Goal: Transaction & Acquisition: Book appointment/travel/reservation

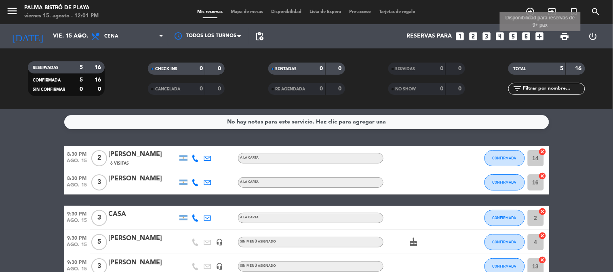
click at [539, 37] on icon "add_box" at bounding box center [540, 36] width 11 height 11
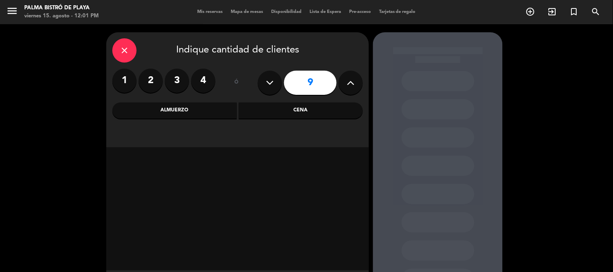
click at [274, 82] on icon at bounding box center [270, 83] width 8 height 12
type input "8"
click at [197, 108] on div "Almuerzo" at bounding box center [174, 111] width 124 height 16
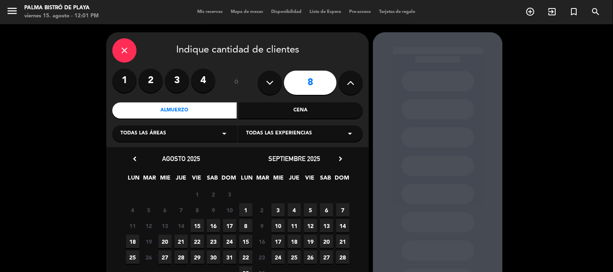
click at [199, 226] on span "15" at bounding box center [197, 225] width 13 height 13
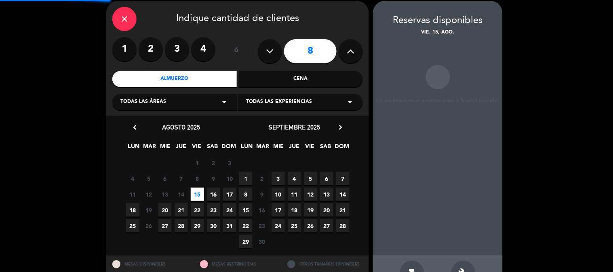
scroll to position [32, 0]
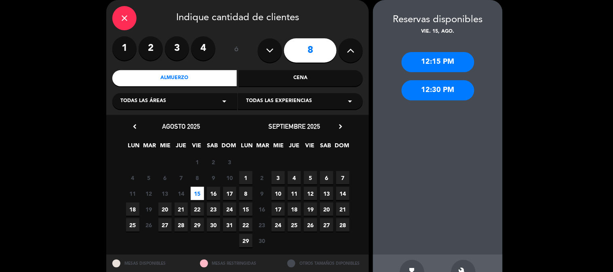
click at [451, 91] on div "12:30 PM" at bounding box center [438, 90] width 73 height 20
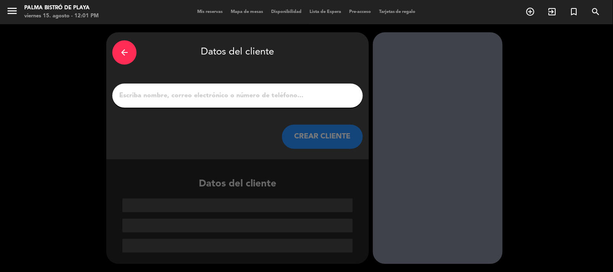
drag, startPoint x: 300, startPoint y: 109, endPoint x: 295, endPoint y: 96, distance: 14.2
click at [299, 108] on div "arrow_back Datos del cliente CREAR CLIENTE" at bounding box center [237, 95] width 263 height 127
click at [292, 92] on input "1" at bounding box center [237, 95] width 238 height 11
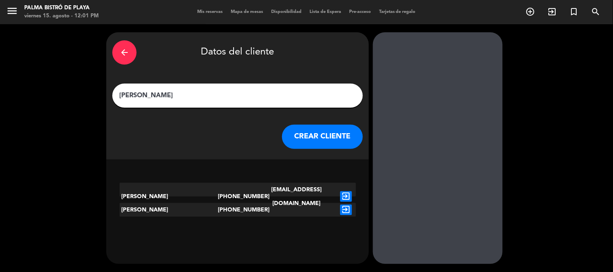
type input "[PERSON_NAME]"
click at [340, 129] on button "CREAR CLIENTE" at bounding box center [322, 137] width 81 height 24
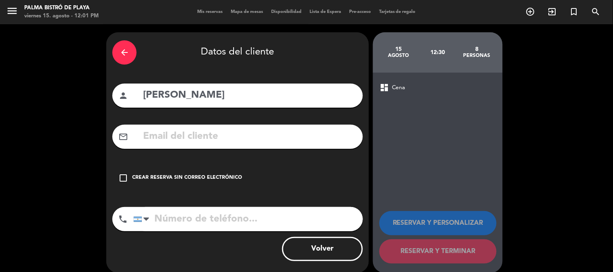
click at [212, 173] on div "check_box_outline_blank Crear reserva sin correo electrónico" at bounding box center [237, 178] width 251 height 24
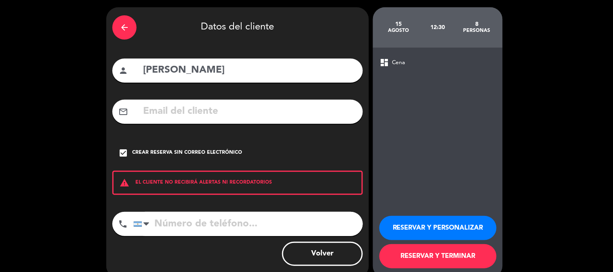
scroll to position [39, 0]
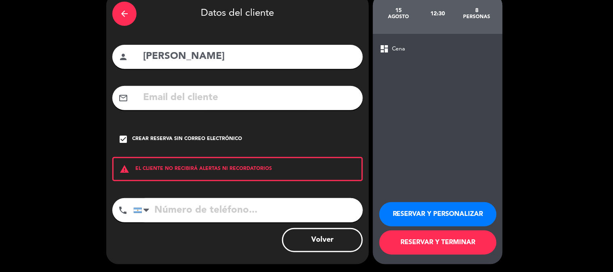
click at [268, 212] on input "tel" at bounding box center [248, 210] width 230 height 24
type input "2235059806"
click at [458, 216] on button "RESERVAR Y PERSONALIZAR" at bounding box center [438, 214] width 117 height 24
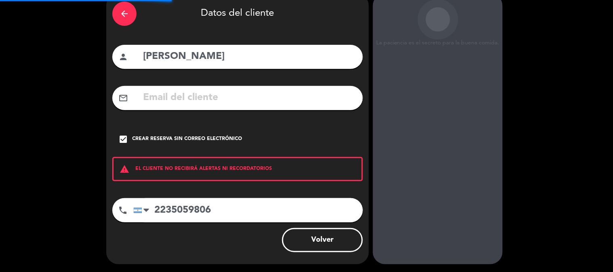
scroll to position [32, 0]
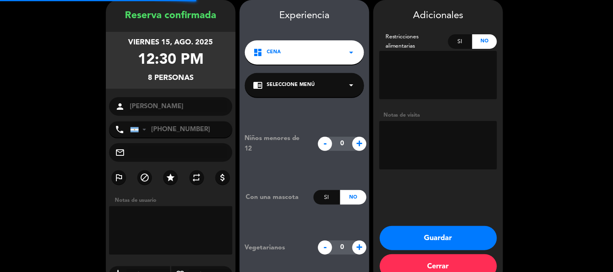
click at [456, 150] on textarea at bounding box center [439, 145] width 118 height 49
type textarea "13hs + un bebe"
click at [455, 237] on button "Guardar" at bounding box center [438, 238] width 117 height 24
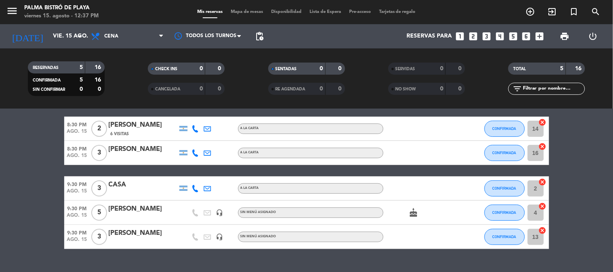
scroll to position [46, 0]
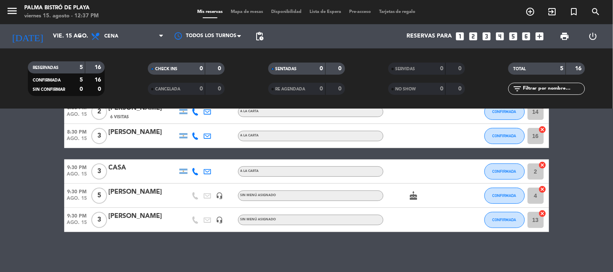
click at [413, 194] on icon "cake" at bounding box center [414, 196] width 10 height 10
click at [415, 197] on icon "cake" at bounding box center [414, 196] width 10 height 10
click at [477, 33] on icon "looks_two" at bounding box center [473, 36] width 11 height 11
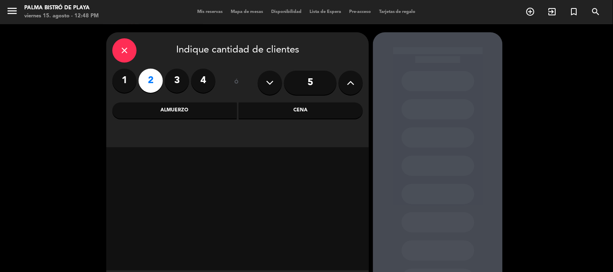
click at [204, 114] on div "Almuerzo" at bounding box center [174, 111] width 124 height 16
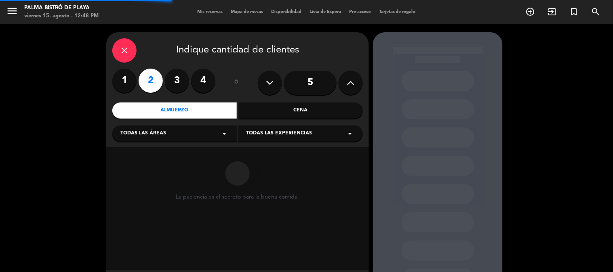
click at [306, 121] on div "close Indique cantidad de clientes 1 2 3 4 ó 5 Almuerzo Cena Todas las áreas ar…" at bounding box center [237, 89] width 263 height 115
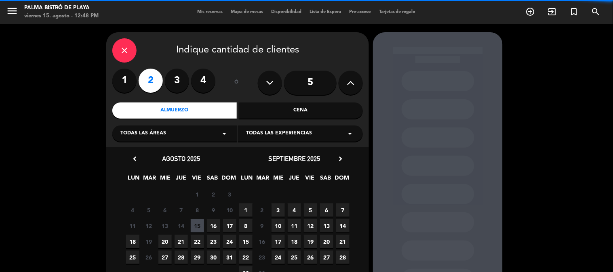
click at [316, 108] on div "Cena" at bounding box center [301, 111] width 124 height 16
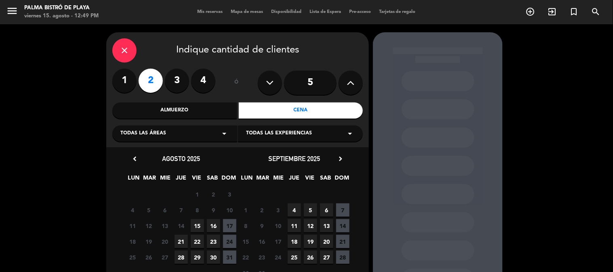
click at [197, 227] on span "15" at bounding box center [197, 225] width 13 height 13
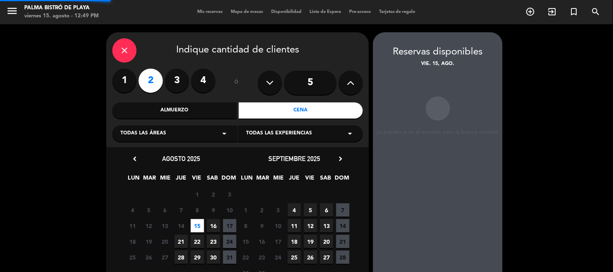
scroll to position [32, 0]
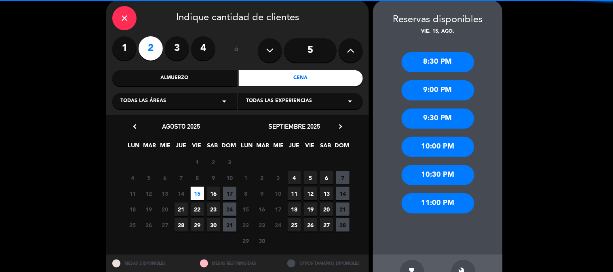
click at [448, 92] on div "9:00 PM" at bounding box center [438, 90] width 73 height 20
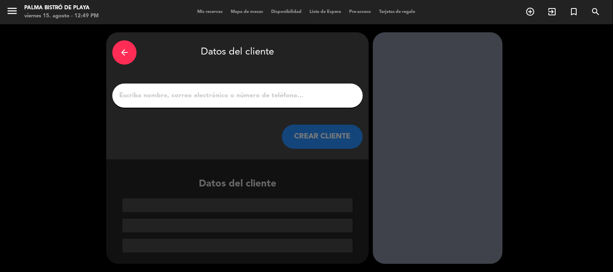
scroll to position [0, 0]
click at [337, 87] on div at bounding box center [237, 96] width 251 height 24
click at [321, 93] on input "1" at bounding box center [237, 95] width 238 height 11
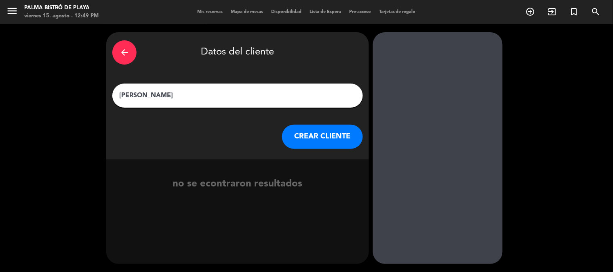
type input "[PERSON_NAME]"
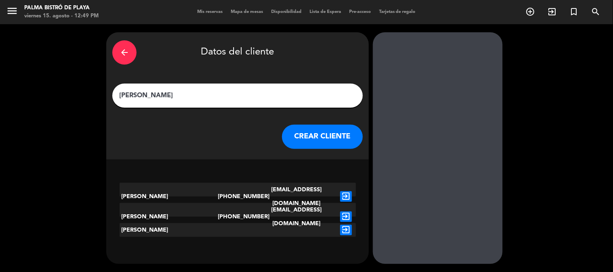
click at [318, 134] on button "CREAR CLIENTE" at bounding box center [322, 137] width 81 height 24
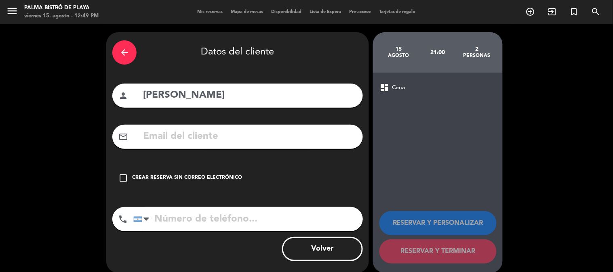
click at [243, 216] on input "tel" at bounding box center [248, 219] width 230 height 24
paste input "[PHONE_NUMBER]"
type input "[PHONE_NUMBER]"
drag, startPoint x: 185, startPoint y: 180, endPoint x: 190, endPoint y: 179, distance: 5.7
click at [185, 180] on div "Crear reserva sin correo electrónico" at bounding box center [187, 178] width 110 height 8
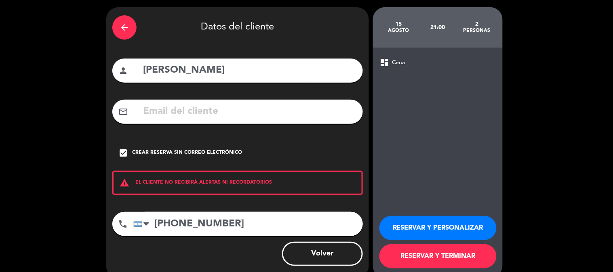
scroll to position [39, 0]
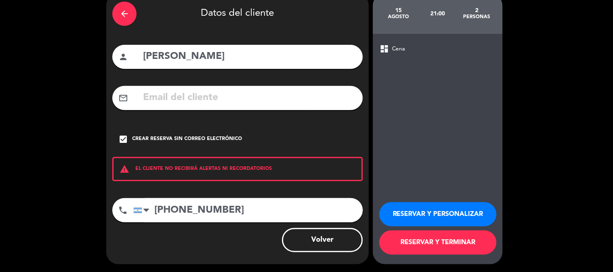
click at [450, 212] on button "RESERVAR Y PERSONALIZAR" at bounding box center [438, 214] width 117 height 24
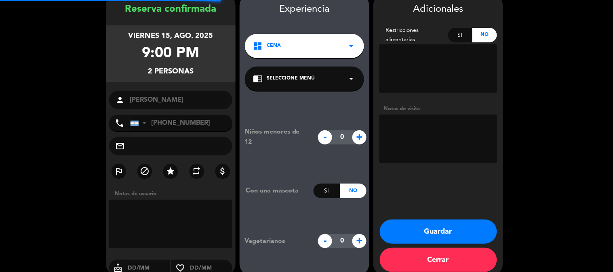
scroll to position [32, 0]
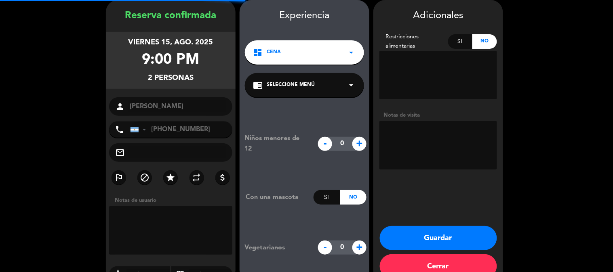
click at [445, 154] on textarea at bounding box center [439, 145] width 118 height 49
type textarea "m"
type textarea "Mesa del lado del marrr"
click at [443, 232] on button "Guardar" at bounding box center [438, 238] width 117 height 24
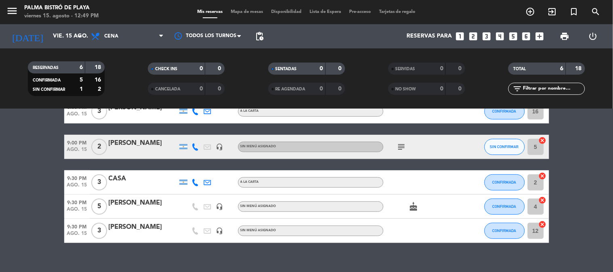
scroll to position [82, 0]
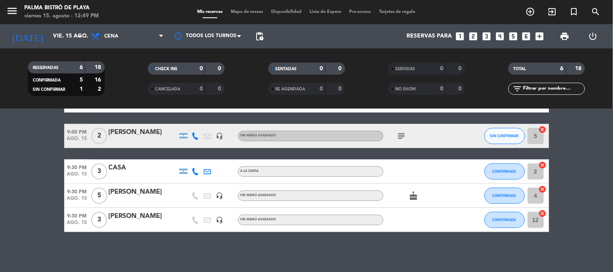
click at [397, 132] on icon "subject" at bounding box center [402, 136] width 10 height 10
